Goal: Task Accomplishment & Management: Manage account settings

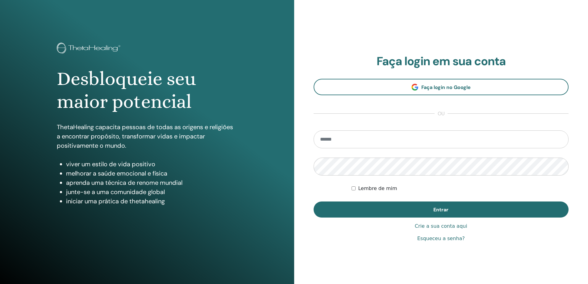
type input "**********"
click at [369, 187] on font "Lembre de mim" at bounding box center [377, 188] width 39 height 6
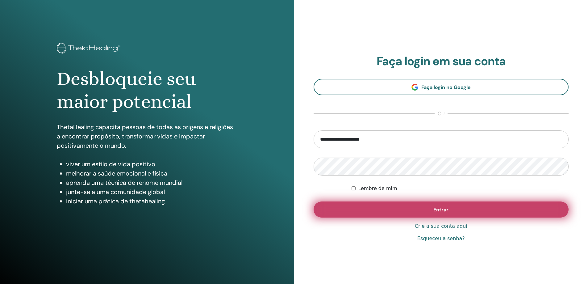
click at [426, 210] on button "Entrar" at bounding box center [441, 209] width 255 height 16
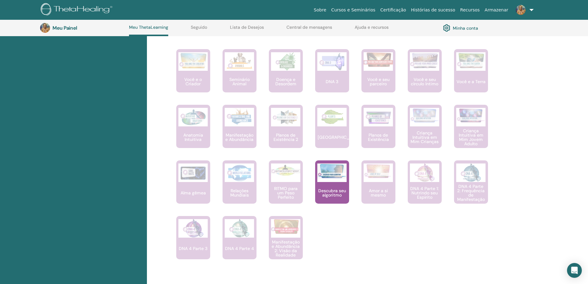
scroll to position [356, 0]
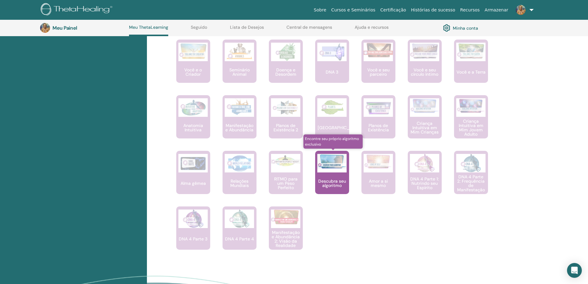
click at [337, 182] on font "Descubra seu algoritmo" at bounding box center [332, 183] width 28 height 10
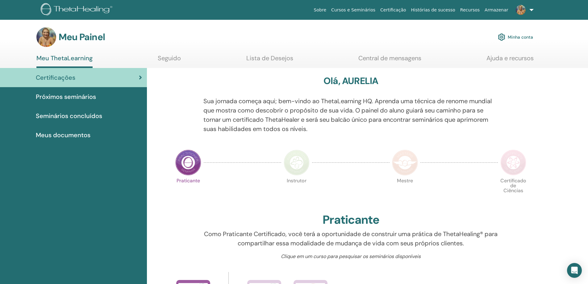
click at [70, 74] on font "Certificações" at bounding box center [56, 78] width 40 height 8
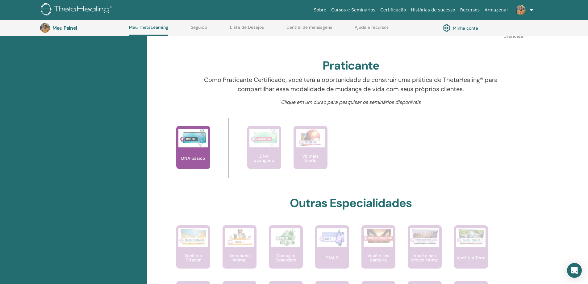
scroll to position [171, 0]
click at [472, 27] on font "Minha conta" at bounding box center [465, 28] width 25 height 6
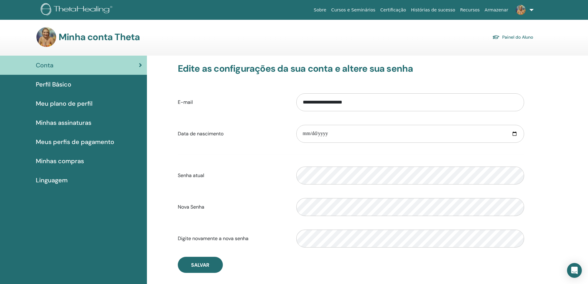
click at [77, 35] on font "Minha conta Theta" at bounding box center [99, 37] width 81 height 12
click at [74, 8] on img at bounding box center [78, 10] width 74 height 14
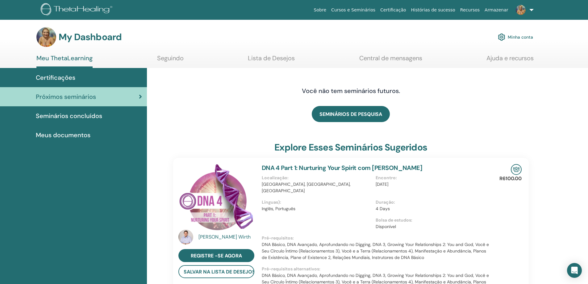
click at [531, 11] on link at bounding box center [523, 10] width 25 height 20
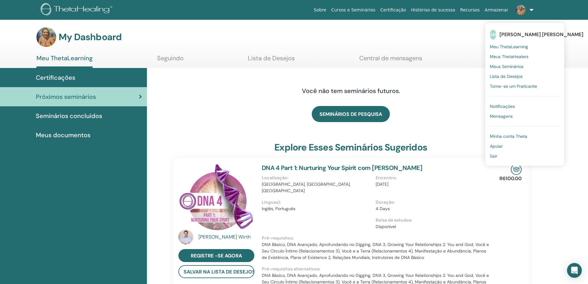
click at [525, 47] on span "Meu ThetaLearning" at bounding box center [509, 47] width 38 height 6
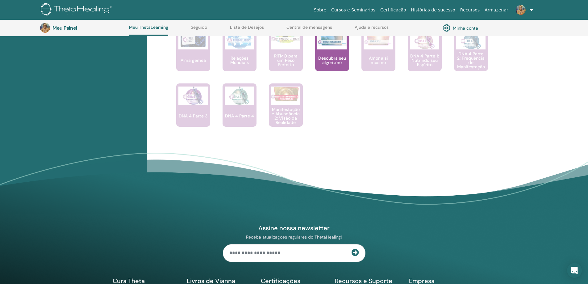
scroll to position [480, 0]
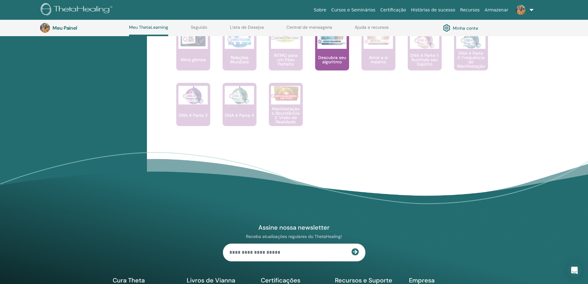
click at [429, 242] on div "Assine nossa newsletter Receba atualizações regulares do ThetaHealing! Cura The…" at bounding box center [294, 266] width 371 height 175
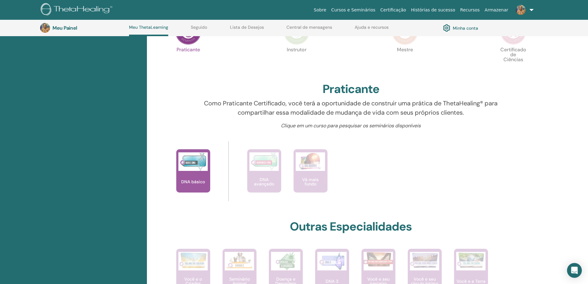
scroll to position [140, 0]
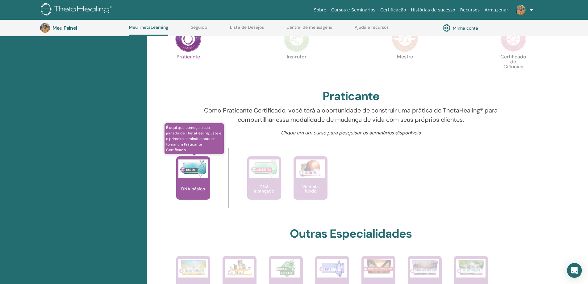
click at [191, 193] on div "DNA básico" at bounding box center [193, 177] width 34 height 43
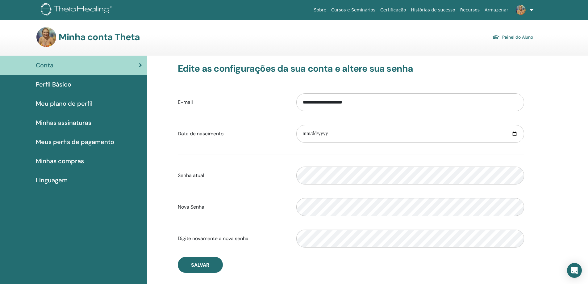
click at [40, 83] on font "Perfil Básico" at bounding box center [54, 84] width 36 height 8
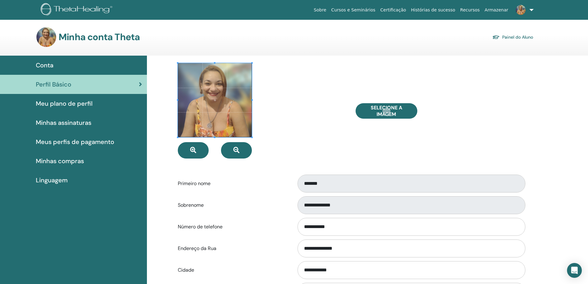
click at [49, 66] on span "Conta" at bounding box center [45, 65] width 18 height 9
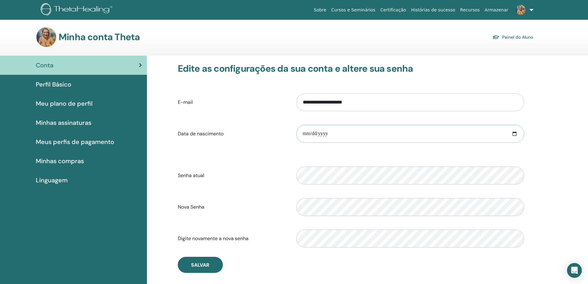
click at [304, 134] on input "date" at bounding box center [411, 134] width 228 height 18
type input "**********"
click at [196, 270] on button "Salvar" at bounding box center [200, 265] width 45 height 16
click at [194, 266] on font "Salvar" at bounding box center [200, 265] width 18 height 6
click at [46, 101] on font "Meu plano de perfil" at bounding box center [64, 103] width 57 height 8
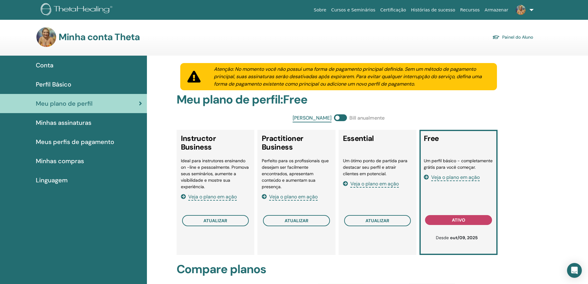
click at [49, 85] on span "Perfil Básico" at bounding box center [54, 84] width 36 height 9
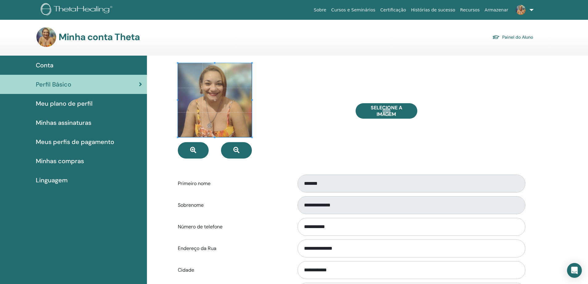
click at [50, 106] on span "Meu plano de perfil" at bounding box center [64, 103] width 57 height 9
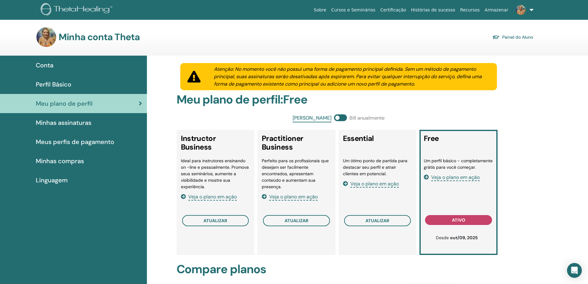
click at [453, 179] on span "Veja o plano em ação" at bounding box center [456, 177] width 48 height 7
click at [53, 66] on span "Conta" at bounding box center [45, 65] width 18 height 9
